Goal: Task Accomplishment & Management: Manage account settings

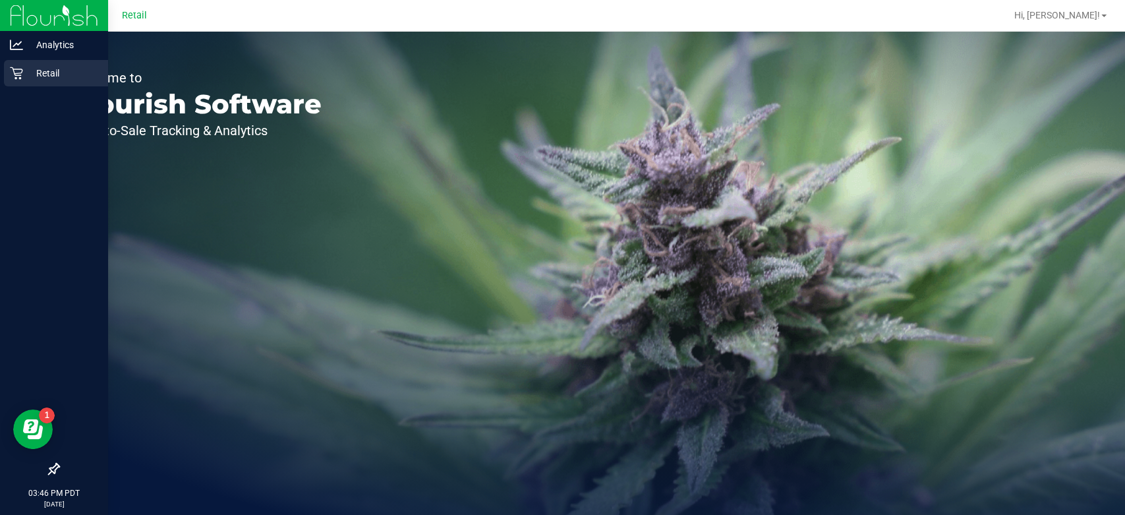
click at [5, 74] on div "Retail" at bounding box center [56, 73] width 104 height 26
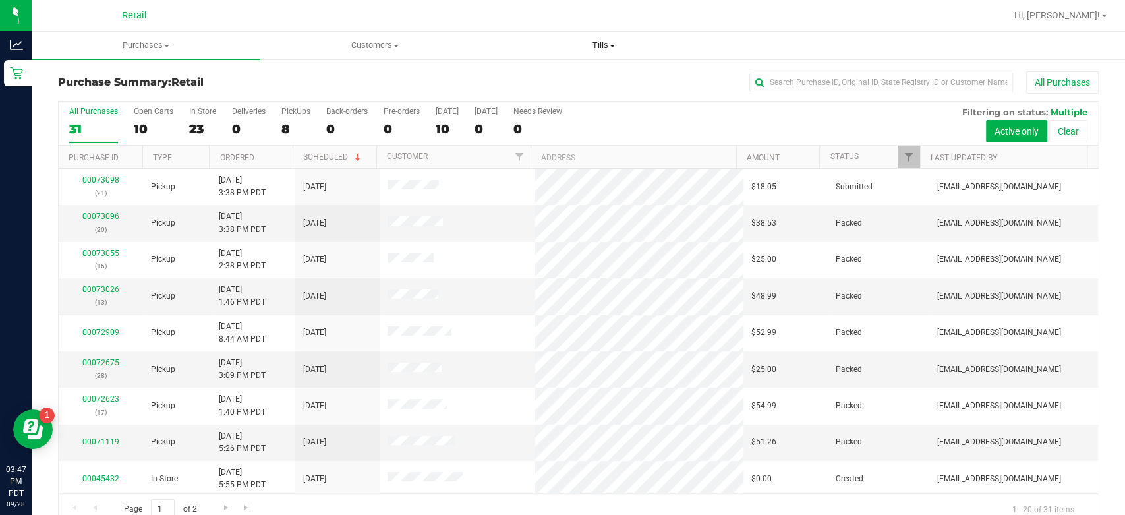
click at [604, 45] on span "Tills" at bounding box center [603, 46] width 227 height 12
click at [540, 76] on span "Manage tills" at bounding box center [533, 79] width 89 height 11
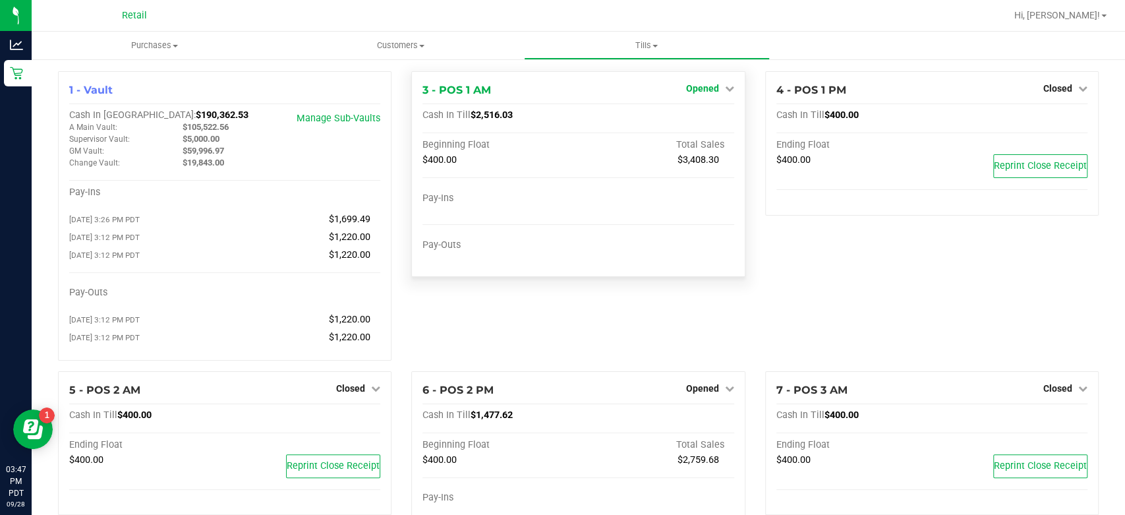
click at [698, 93] on span "Opened" at bounding box center [702, 88] width 33 height 11
click at [702, 116] on link "Close Till" at bounding box center [704, 116] width 36 height 11
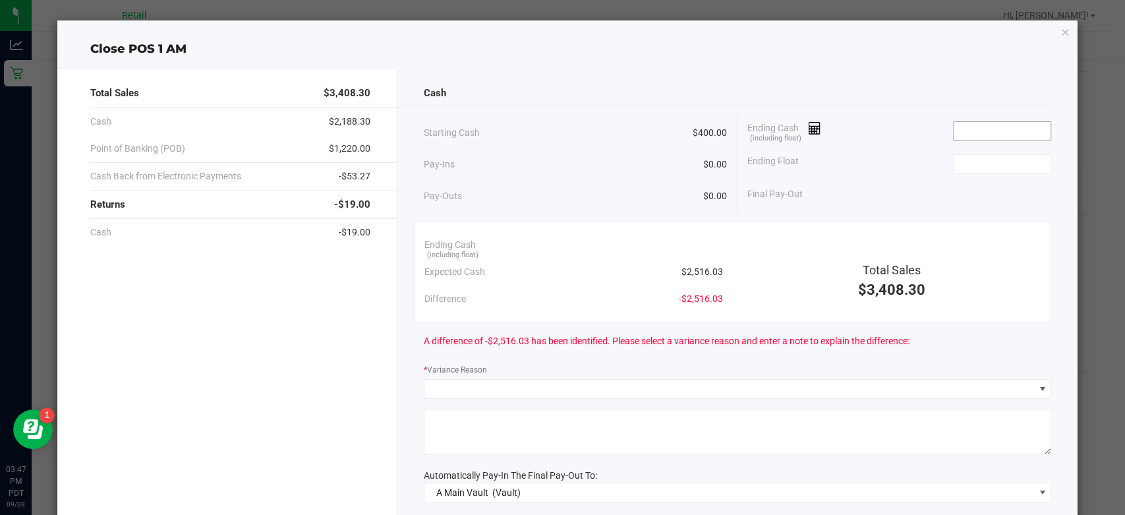
click at [970, 131] on input at bounding box center [1001, 131] width 97 height 18
type input "2"
click at [1002, 130] on input "2501.03" at bounding box center [1001, 131] width 97 height 18
type input "2"
click at [953, 130] on input at bounding box center [1001, 131] width 97 height 18
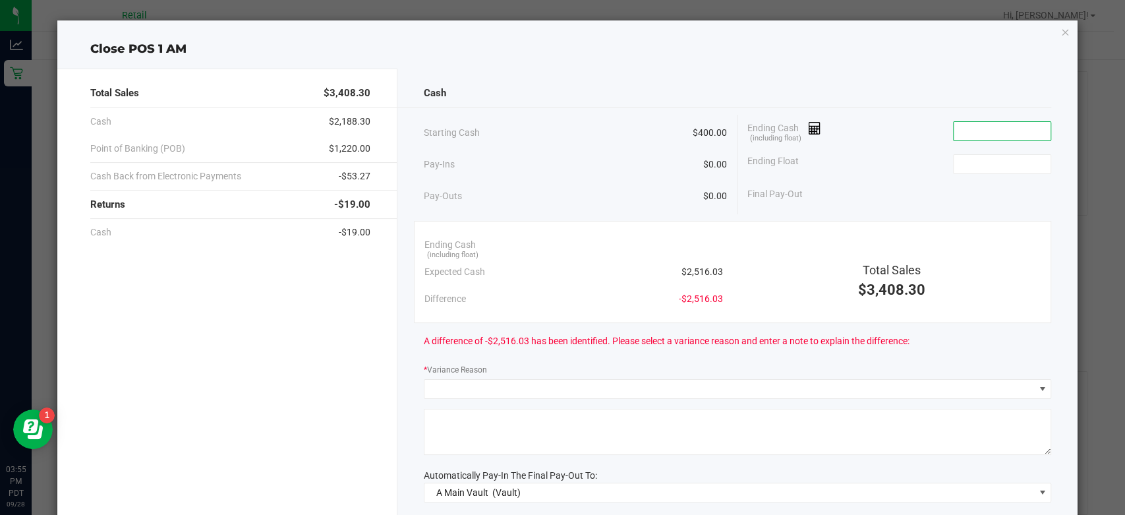
click at [963, 134] on input at bounding box center [1001, 131] width 97 height 18
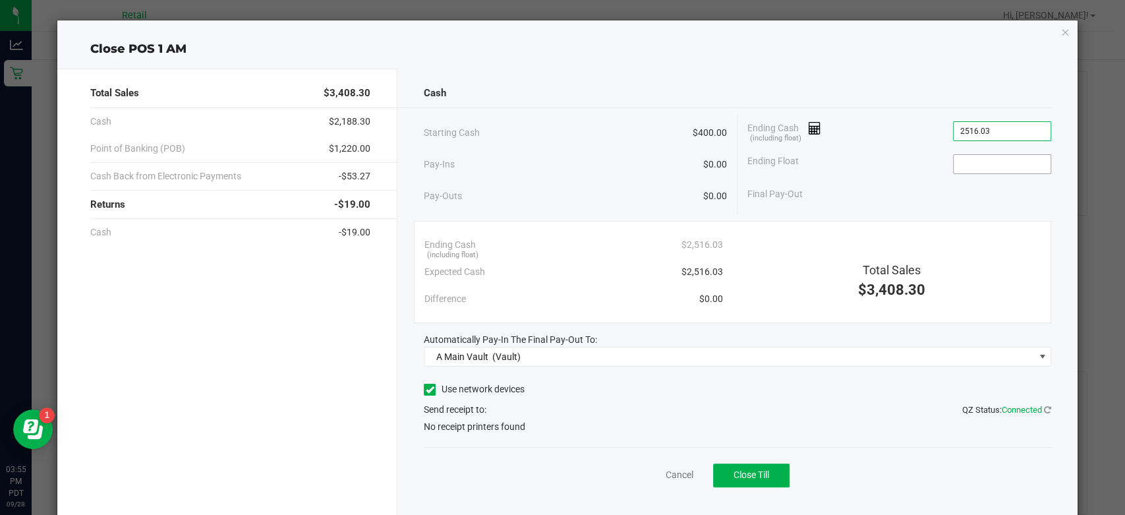
click at [970, 167] on input at bounding box center [1001, 164] width 97 height 18
type input "$2,516.03"
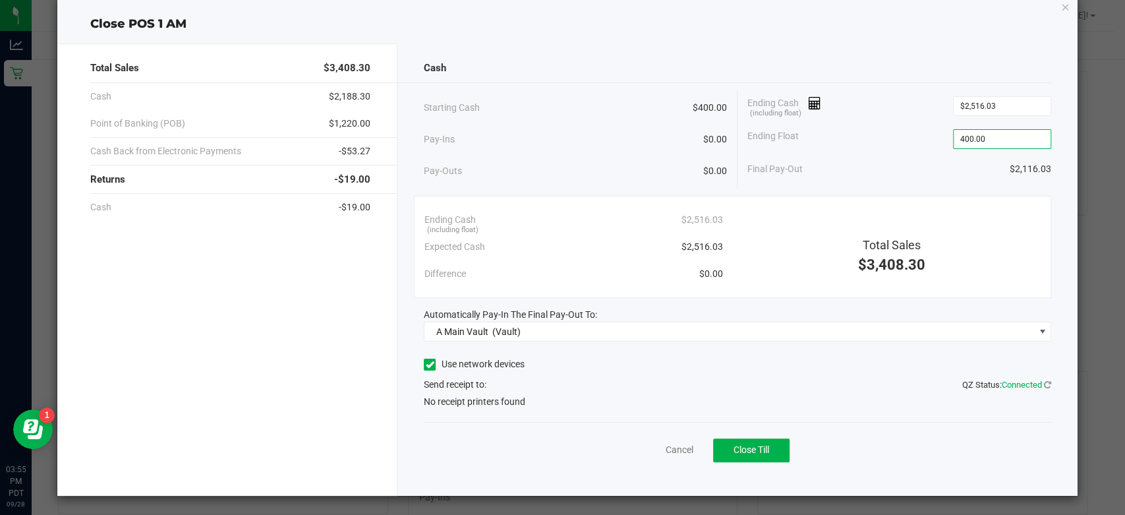
click at [426, 364] on icon at bounding box center [430, 364] width 9 height 0
click at [0, 0] on input "Use network devices" at bounding box center [0, 0] width 0 height 0
type input "$400.00"
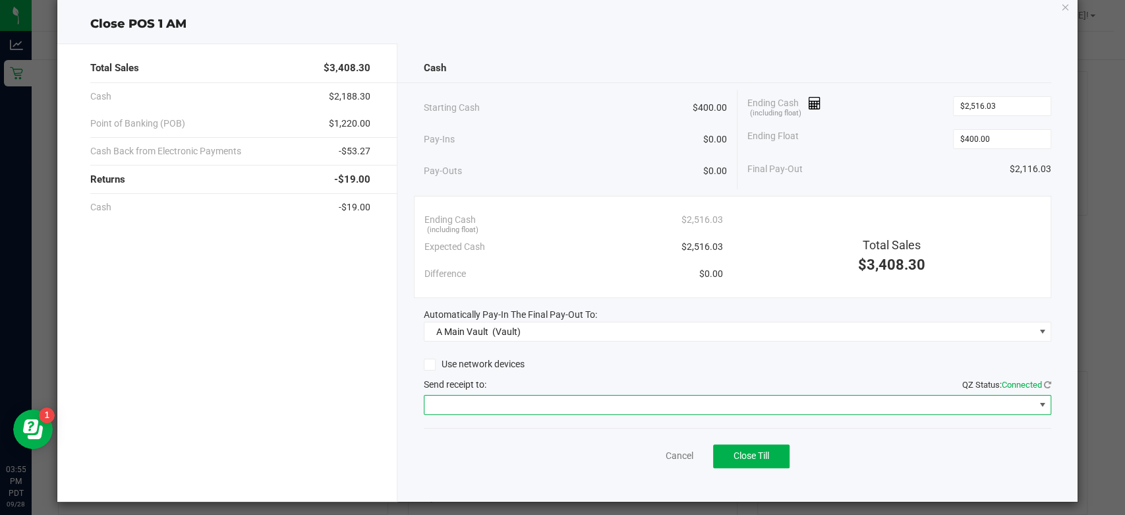
click at [1036, 403] on span at bounding box center [1041, 404] width 11 height 11
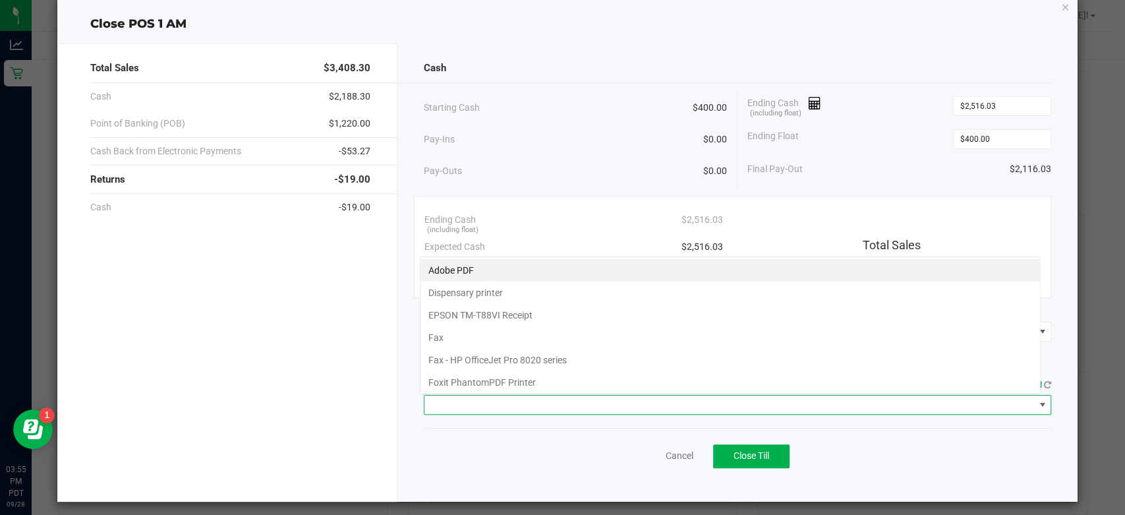
scroll to position [19, 621]
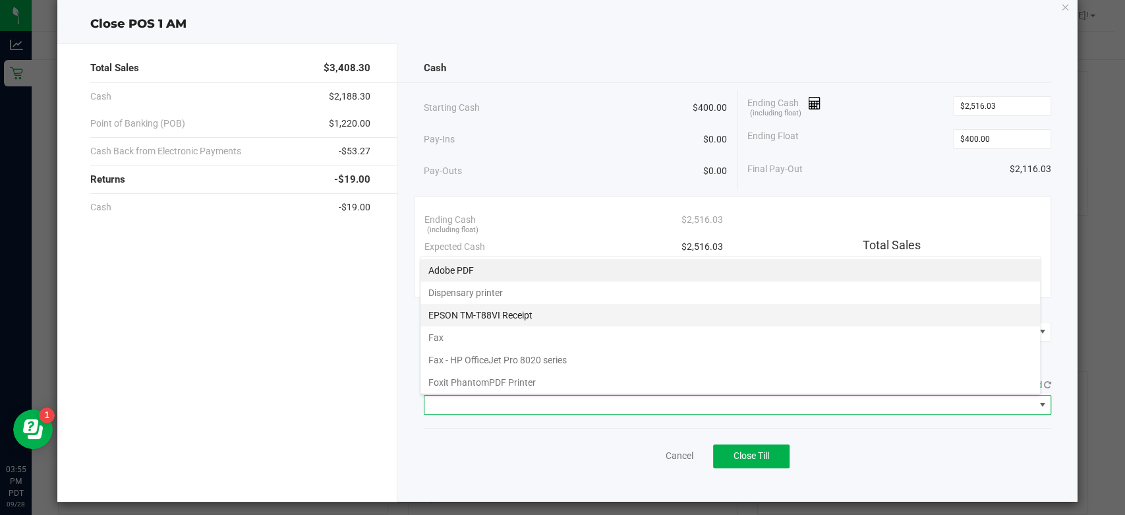
click at [454, 319] on Receipt "EPSON TM-T88VI Receipt" at bounding box center [729, 315] width 619 height 22
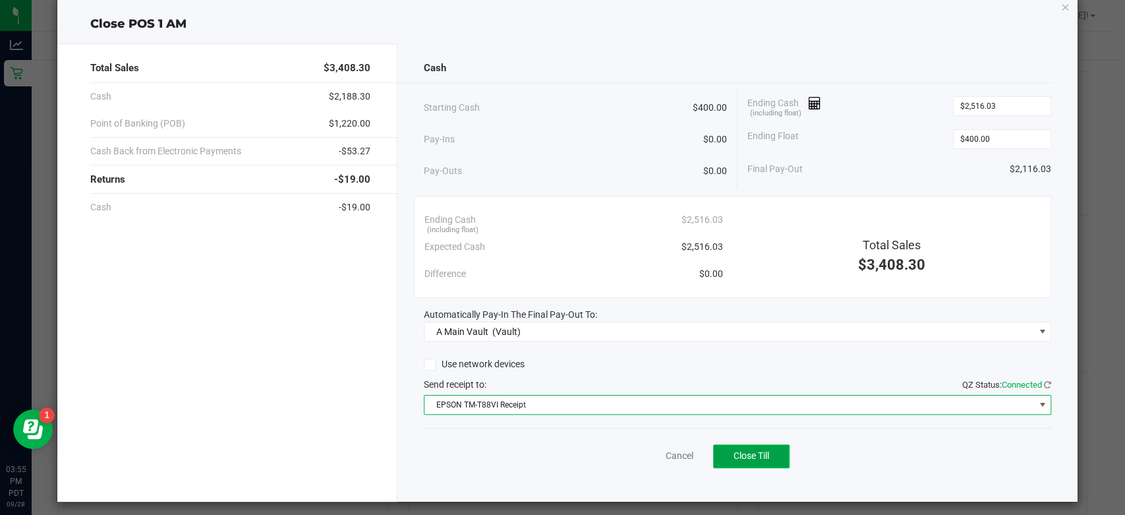
click at [746, 451] on span "Close Till" at bounding box center [751, 455] width 36 height 11
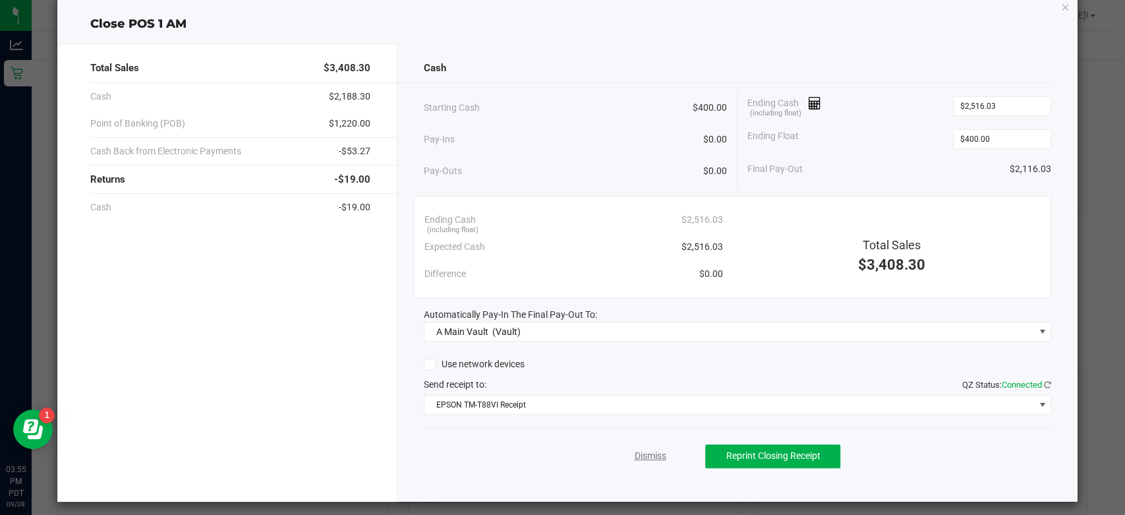
click at [634, 456] on link "Dismiss" at bounding box center [650, 456] width 32 height 14
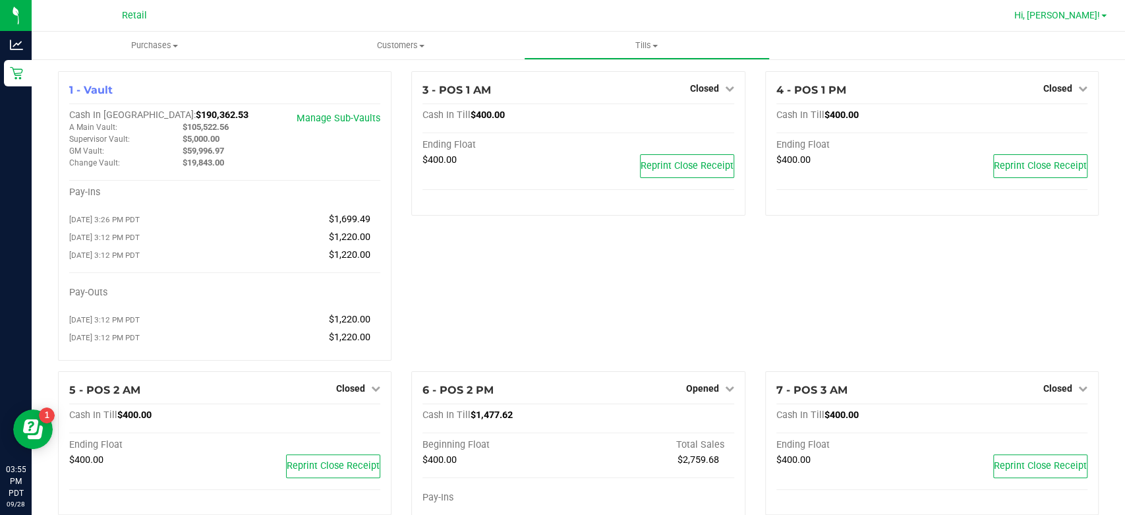
click at [1099, 13] on span "Hi, [PERSON_NAME]!" at bounding box center [1057, 15] width 86 height 11
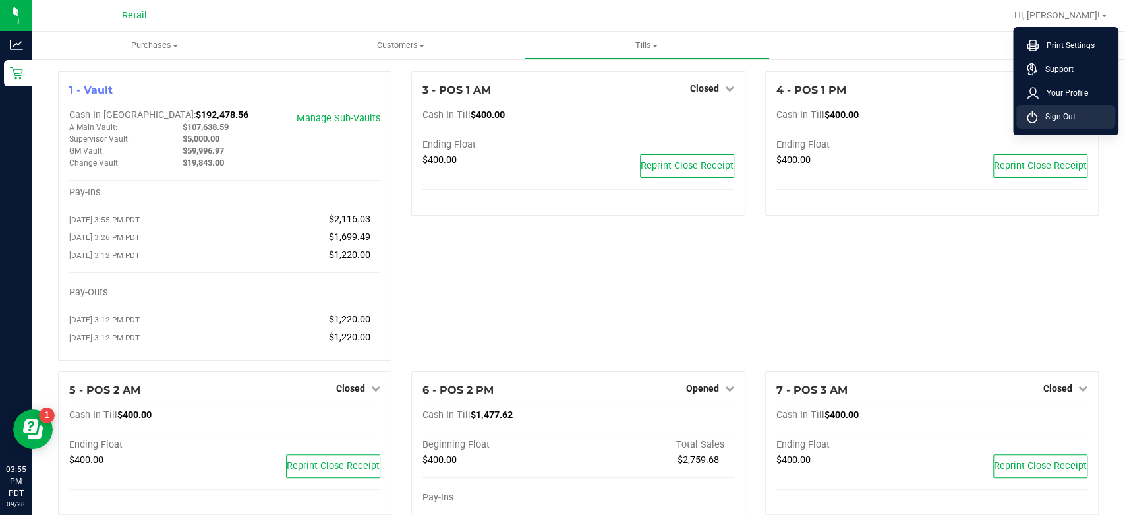
click at [1069, 113] on span "Sign Out" at bounding box center [1056, 116] width 38 height 13
